Goal: Information Seeking & Learning: Learn about a topic

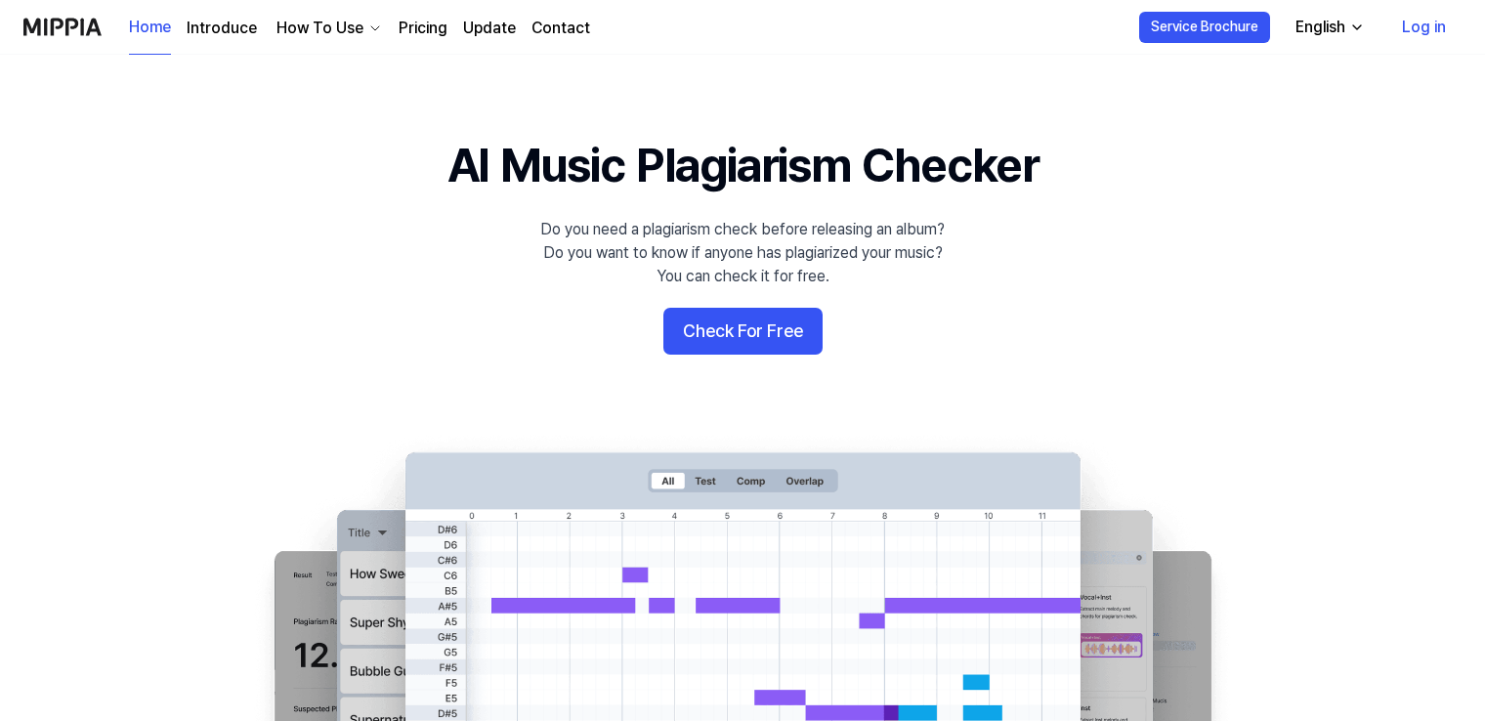
click at [89, 501] on 배너 "AI Music Plagiarism Checker Do you need a plagiarism check before releasing an …" at bounding box center [742, 488] width 1407 height 710
click at [428, 29] on link "Pricing" at bounding box center [423, 28] width 49 height 23
